Goal: Task Accomplishment & Management: Manage account settings

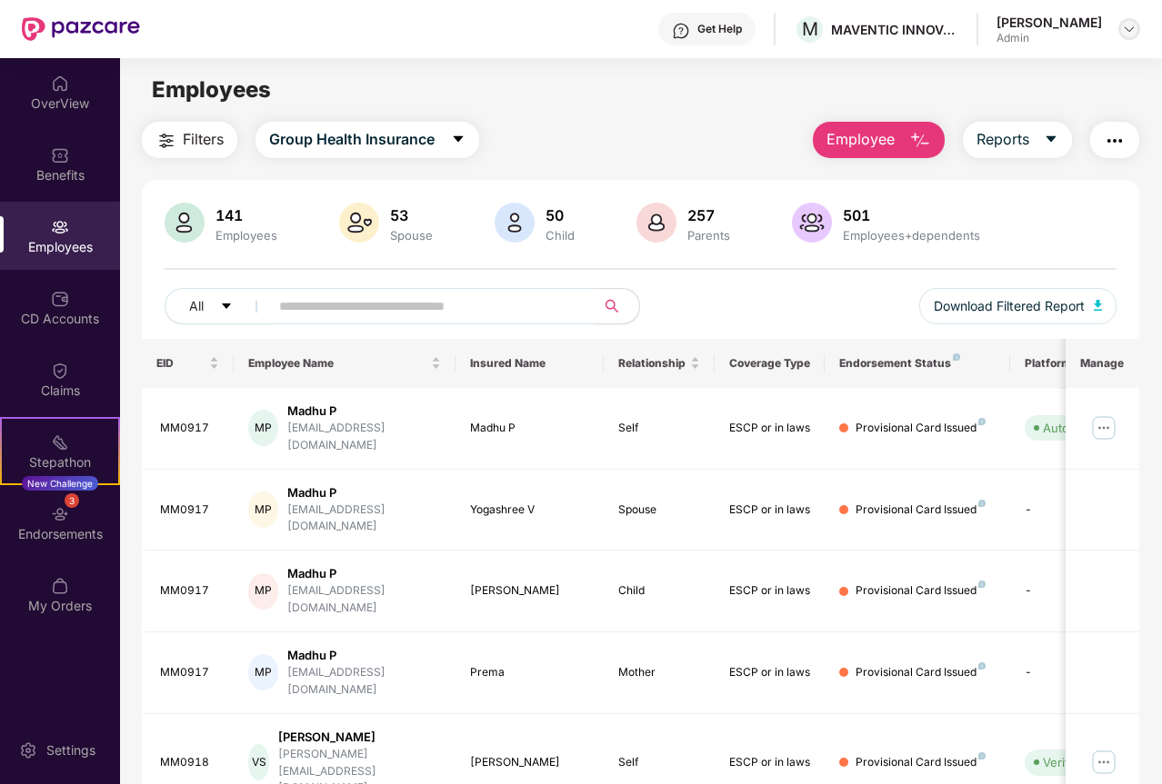
click at [1124, 20] on div at bounding box center [1129, 29] width 22 height 22
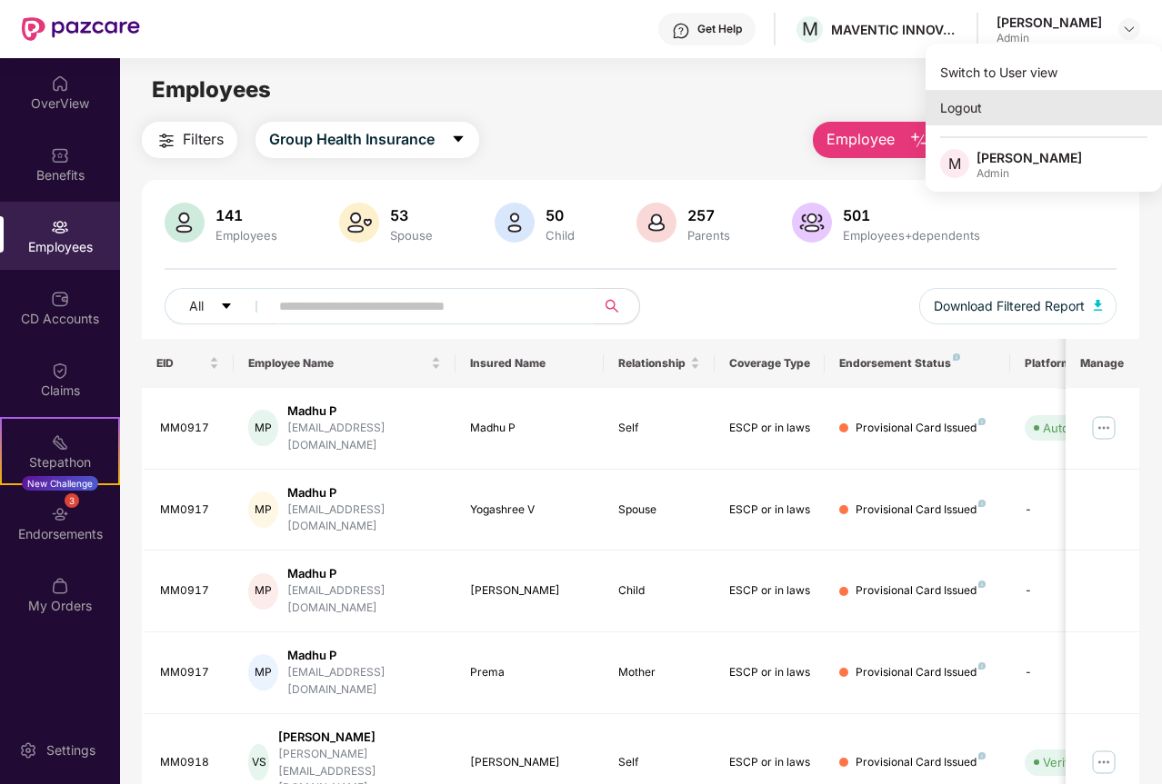
click at [954, 98] on div "Logout" at bounding box center [1043, 107] width 236 height 35
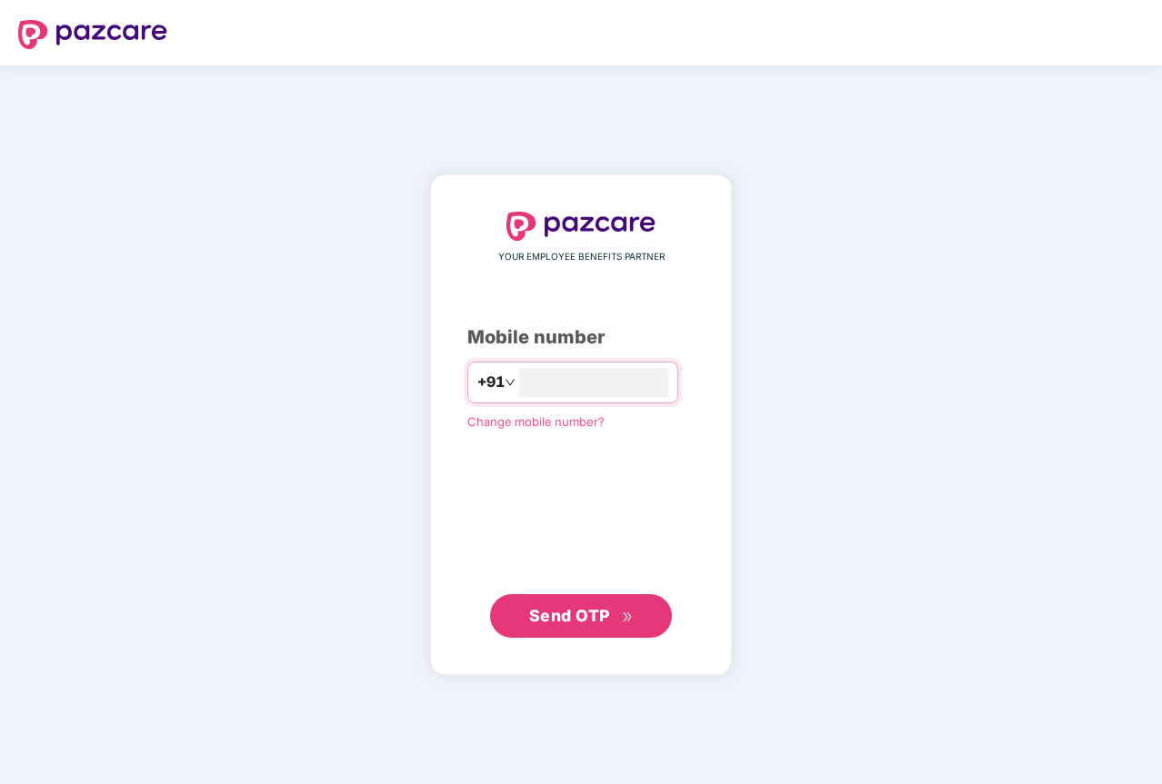
type input "**********"
click at [581, 623] on span "Send OTP" at bounding box center [569, 614] width 81 height 19
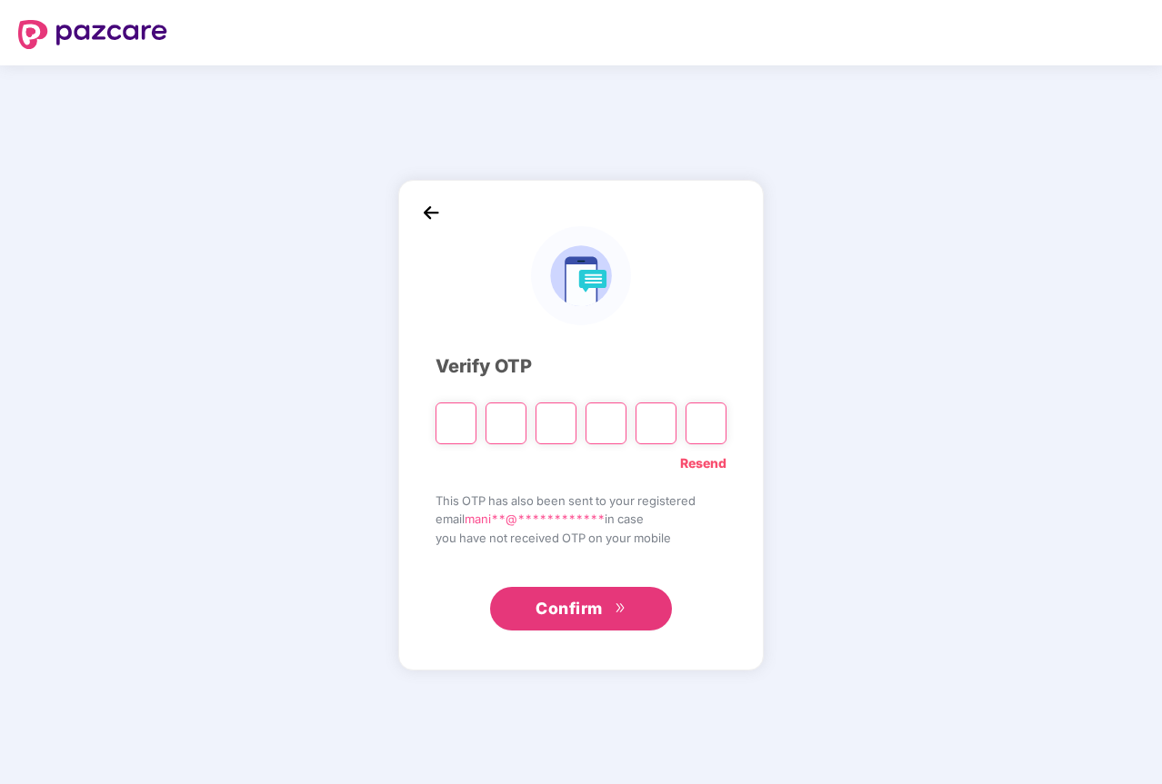
type input "*"
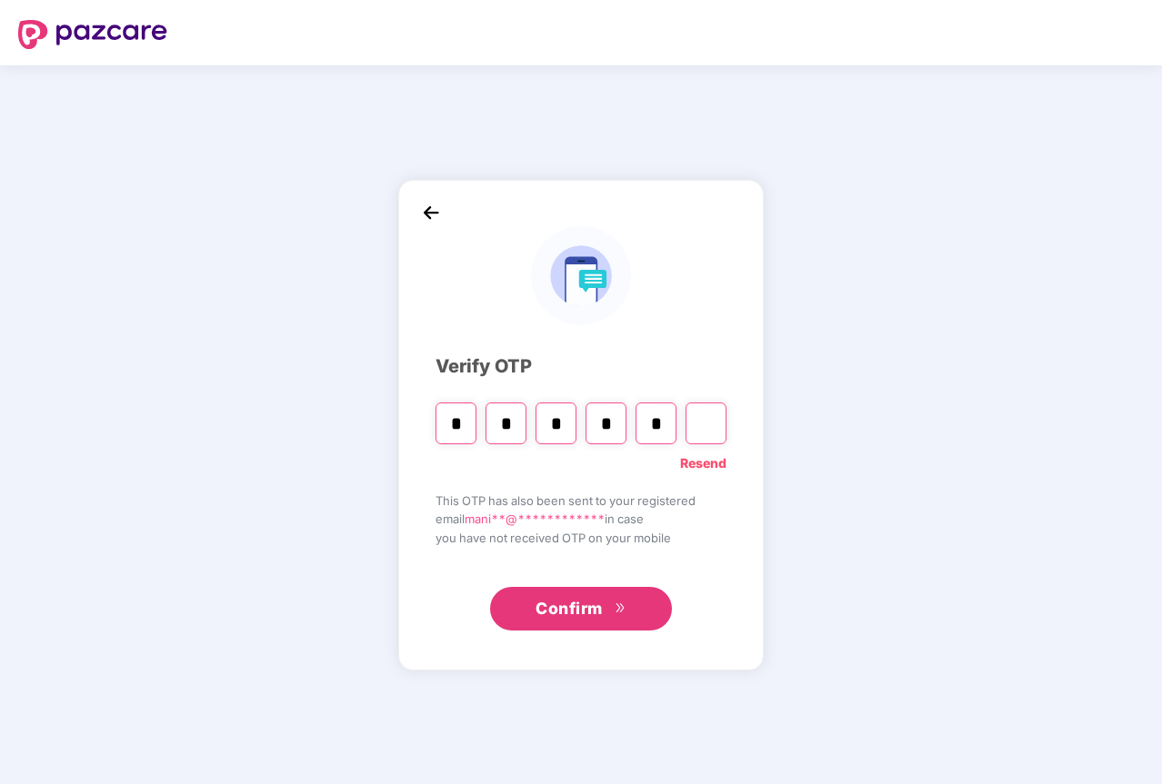
type input "*"
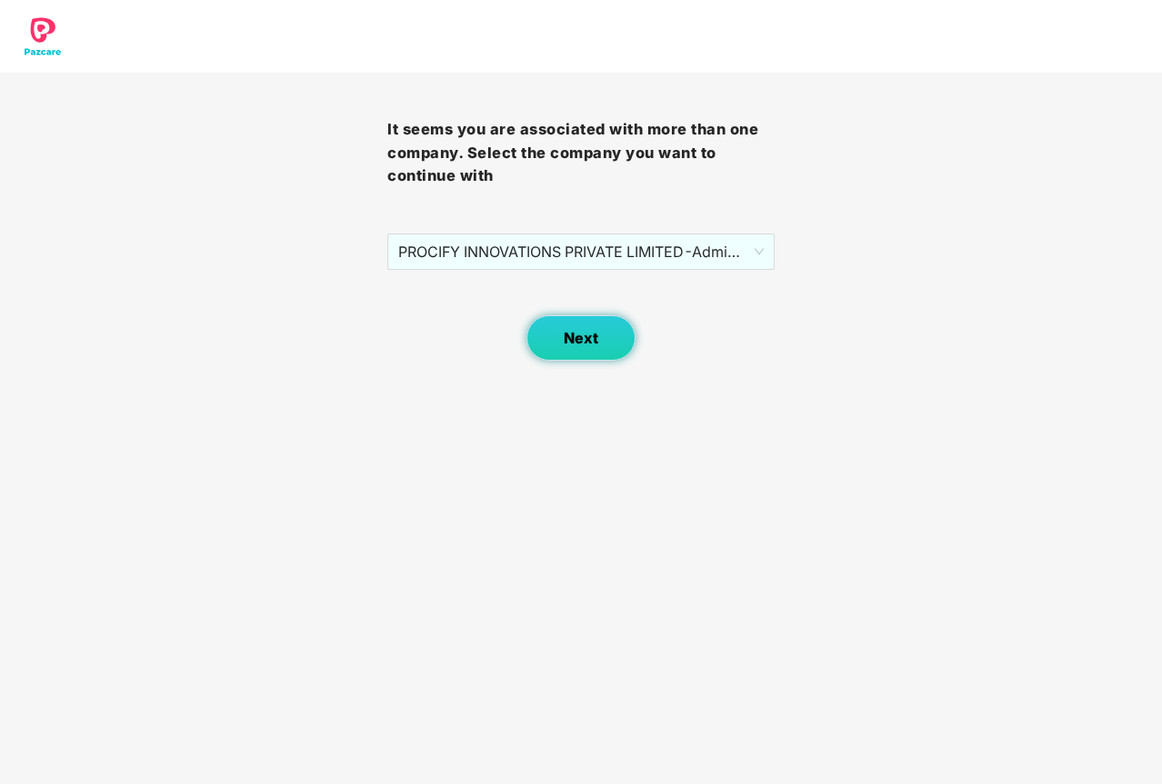
click at [584, 344] on span "Next" at bounding box center [581, 338] width 35 height 17
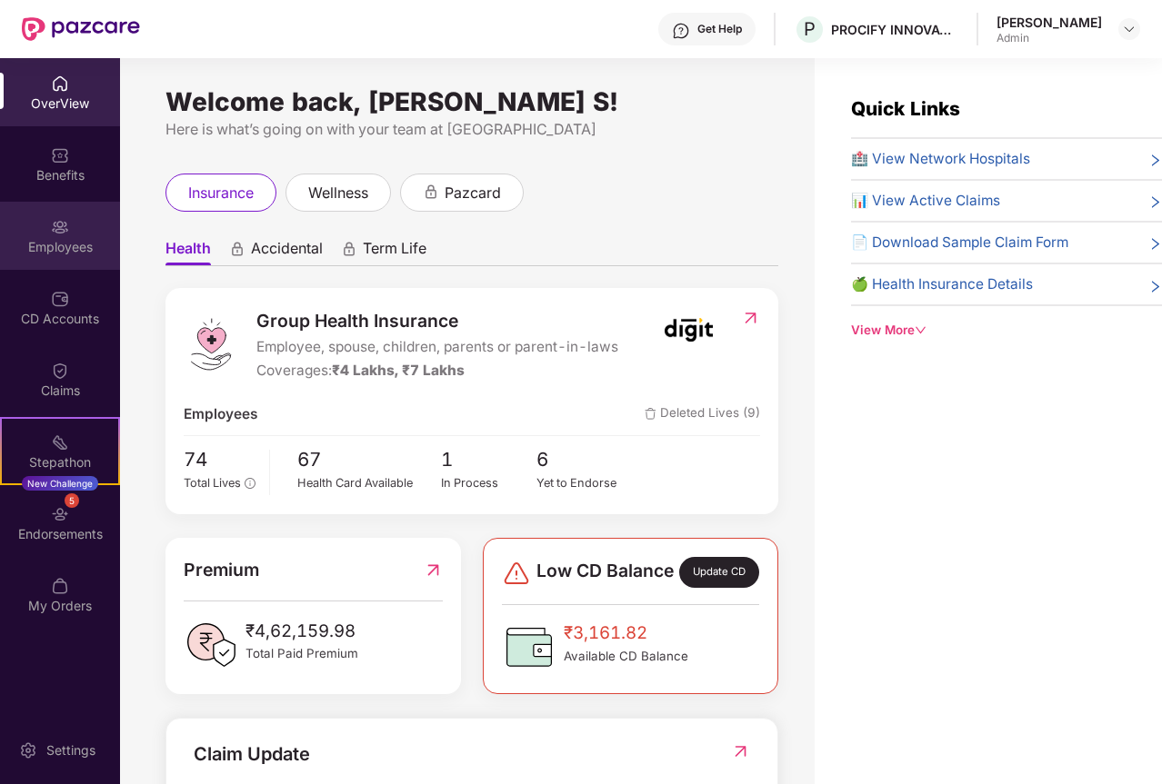
click at [58, 233] on img at bounding box center [60, 227] width 18 height 18
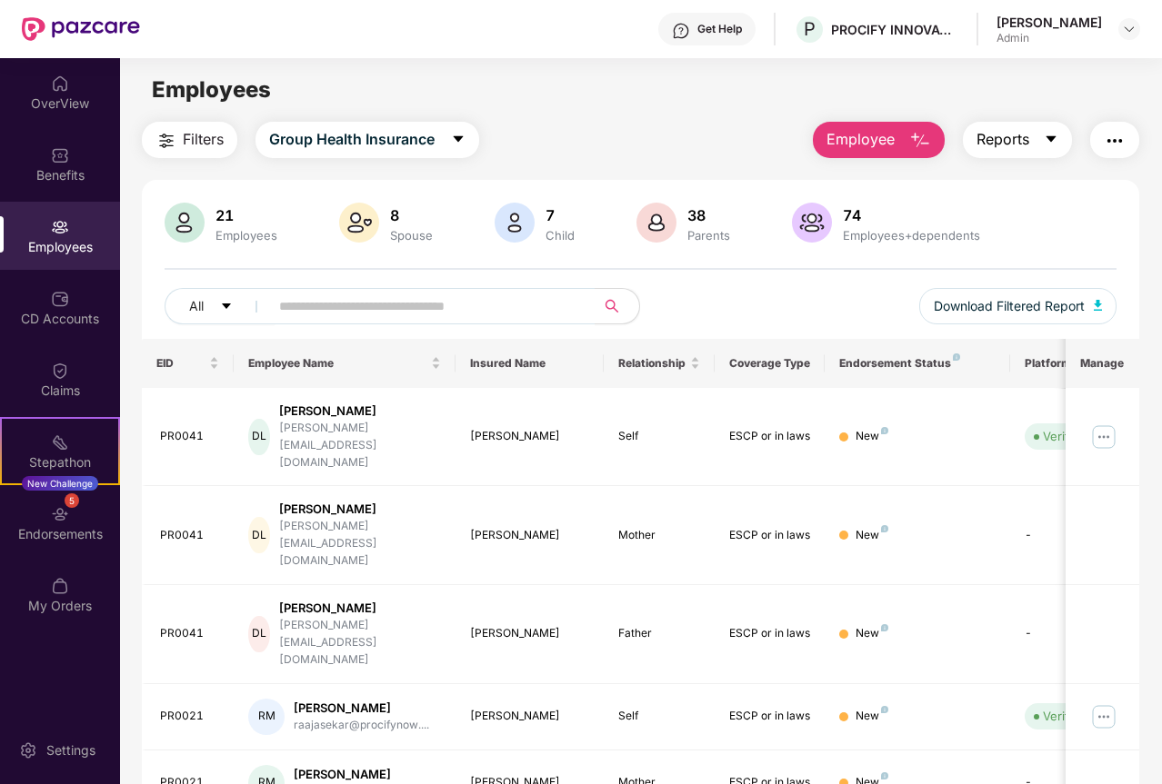
click at [1040, 135] on button "Reports" at bounding box center [1016, 140] width 109 height 36
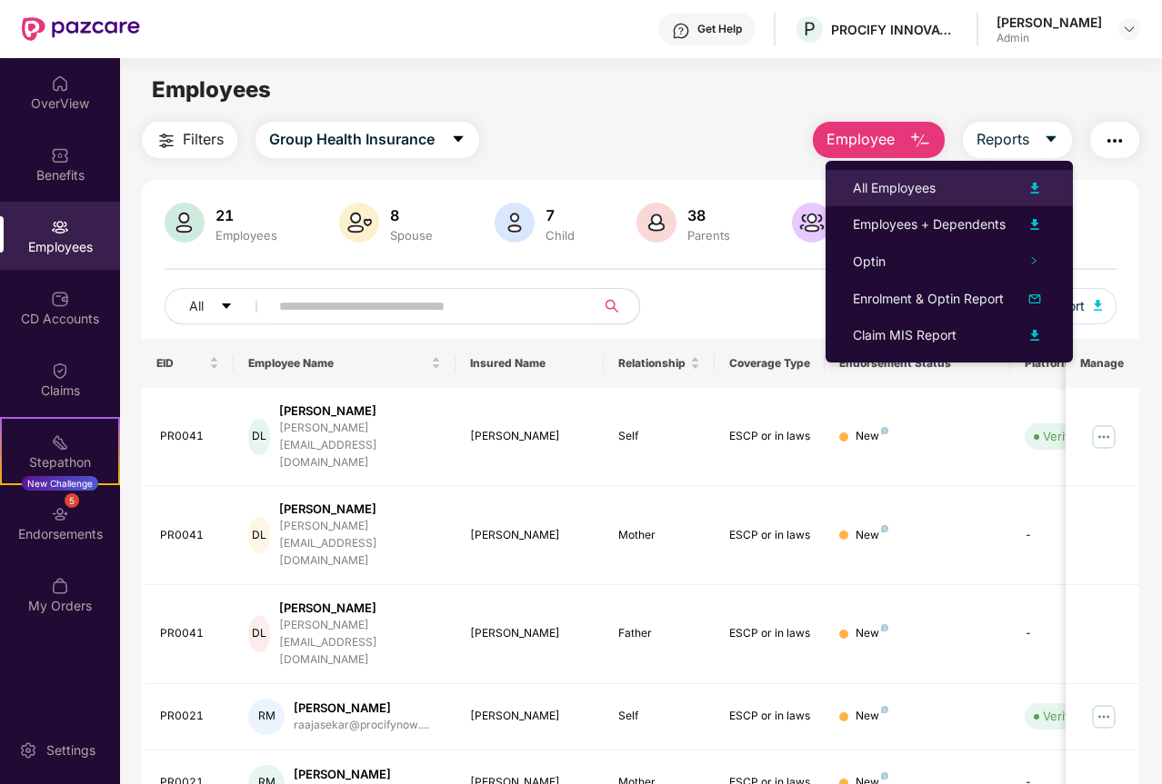
click at [938, 194] on div "All Employees" at bounding box center [949, 188] width 193 height 22
